Goal: Task Accomplishment & Management: Use online tool/utility

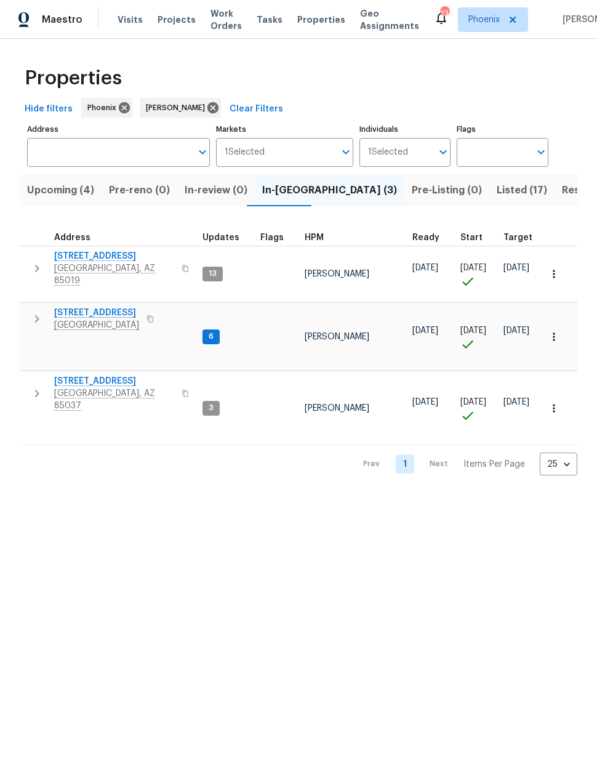
click at [94, 307] on span "[STREET_ADDRESS]" at bounding box center [96, 313] width 85 height 12
click at [58, 194] on span "Upcoming (4)" at bounding box center [60, 190] width 67 height 17
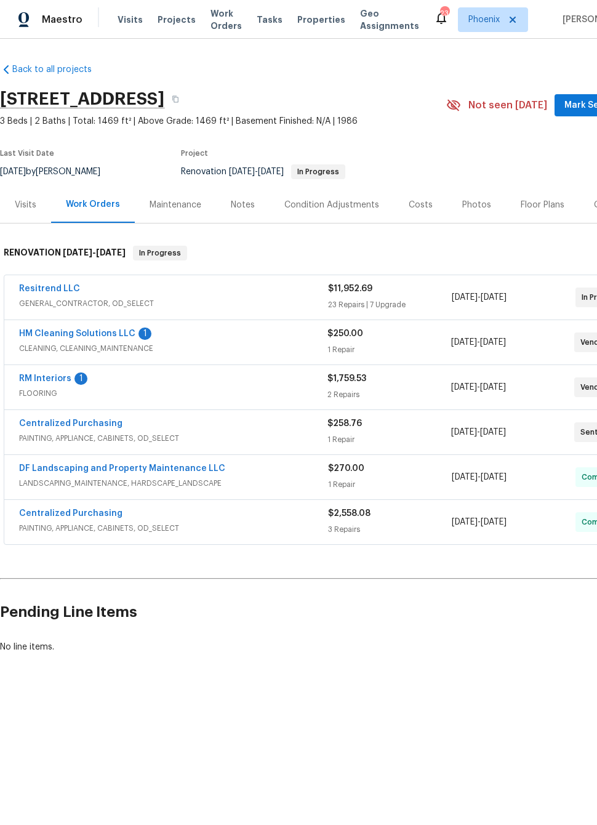
click at [123, 329] on link "HM Cleaning Solutions LLC" at bounding box center [77, 333] width 116 height 9
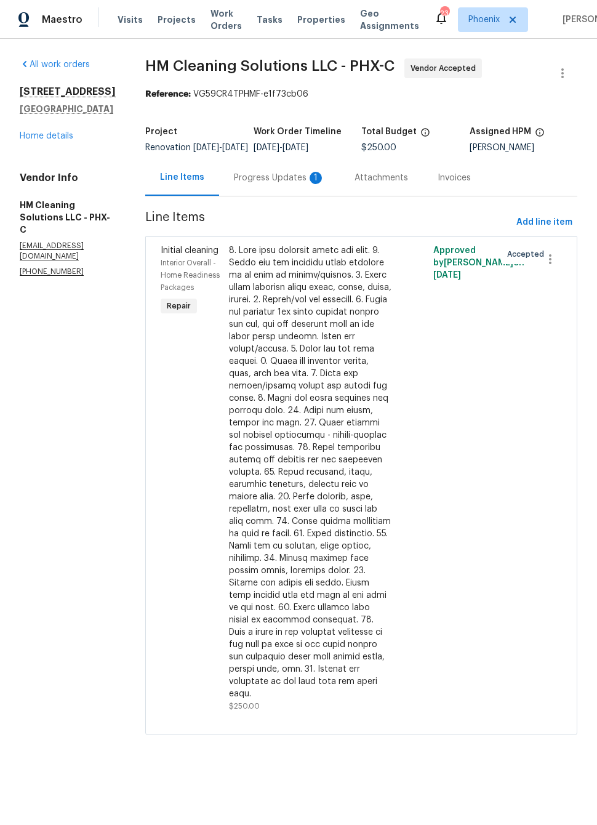
click at [321, 184] on div "Progress Updates 1" at bounding box center [279, 178] width 91 height 12
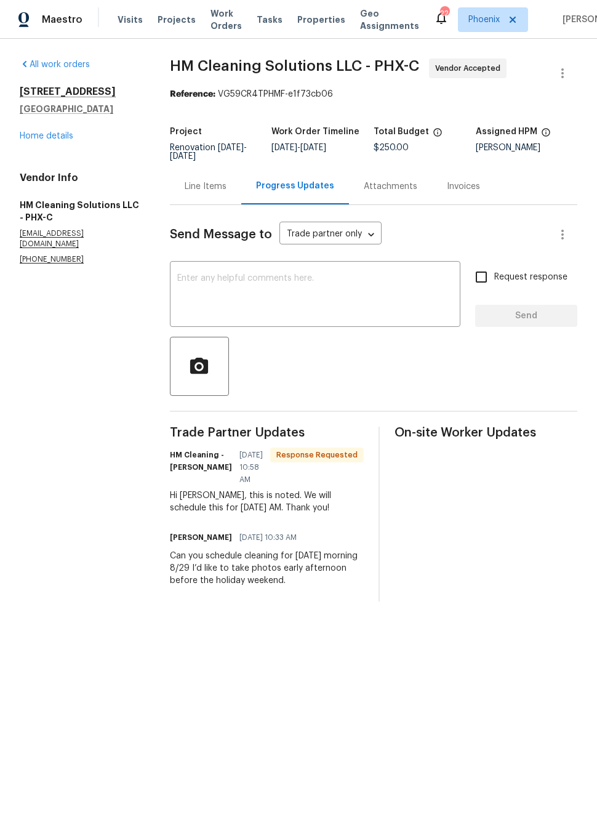
click at [42, 140] on link "Home details" at bounding box center [47, 136] width 54 height 9
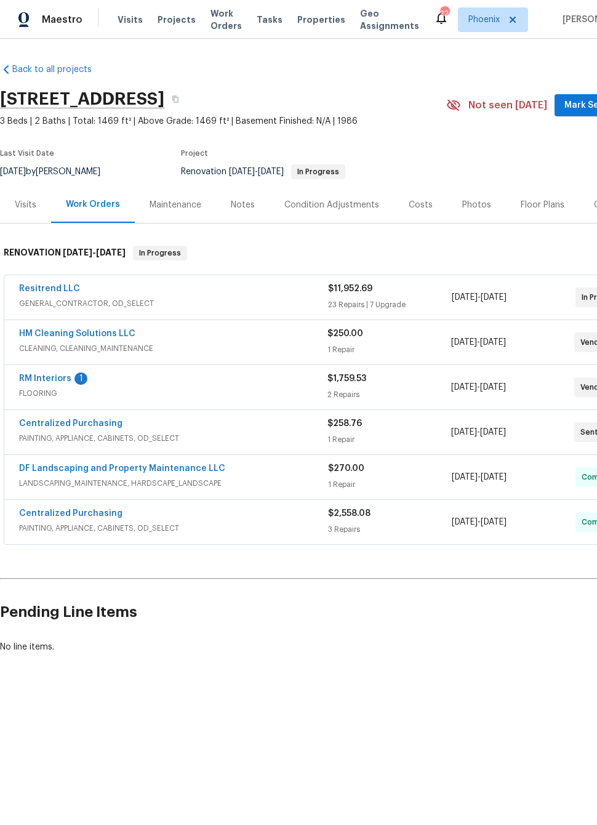
click at [48, 379] on link "RM Interiors" at bounding box center [45, 378] width 52 height 9
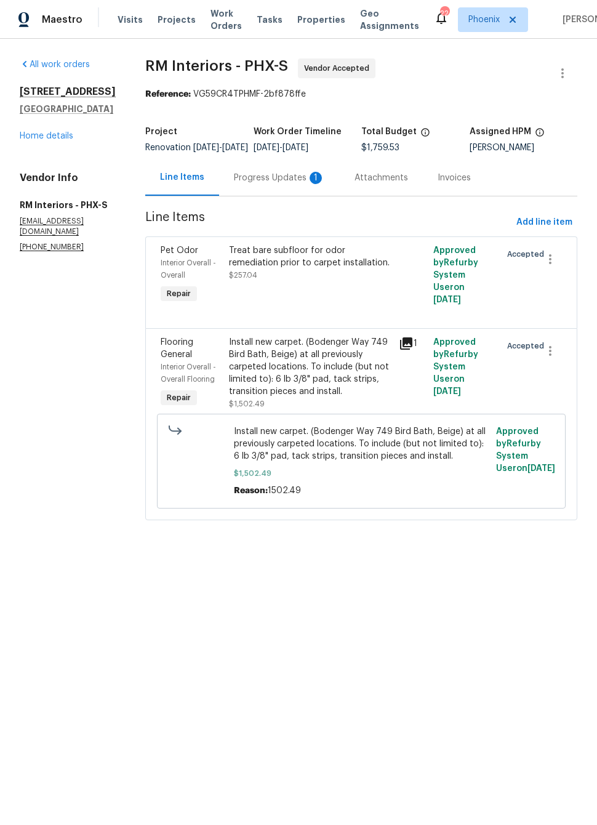
click at [286, 178] on div "Progress Updates 1" at bounding box center [279, 177] width 121 height 36
